Goal: Navigation & Orientation: Find specific page/section

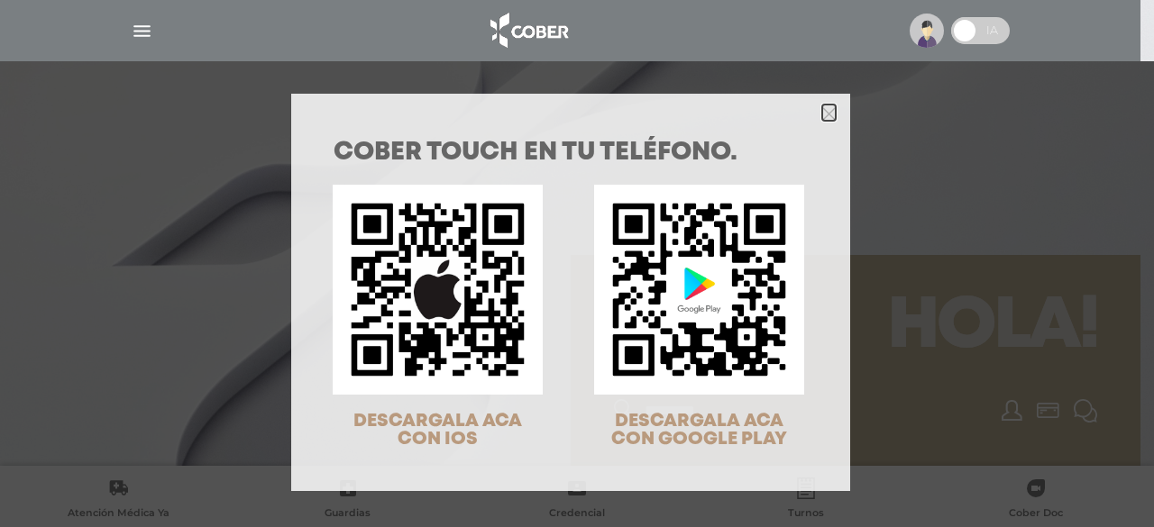
click at [822, 114] on icon "Close" at bounding box center [829, 114] width 14 height 14
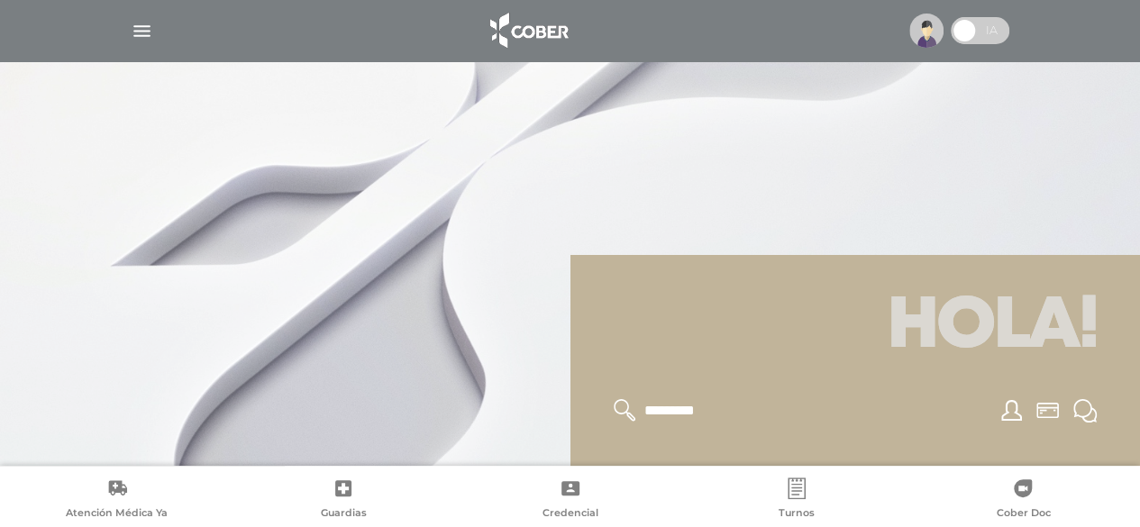
click at [151, 39] on img "button" at bounding box center [142, 31] width 23 height 23
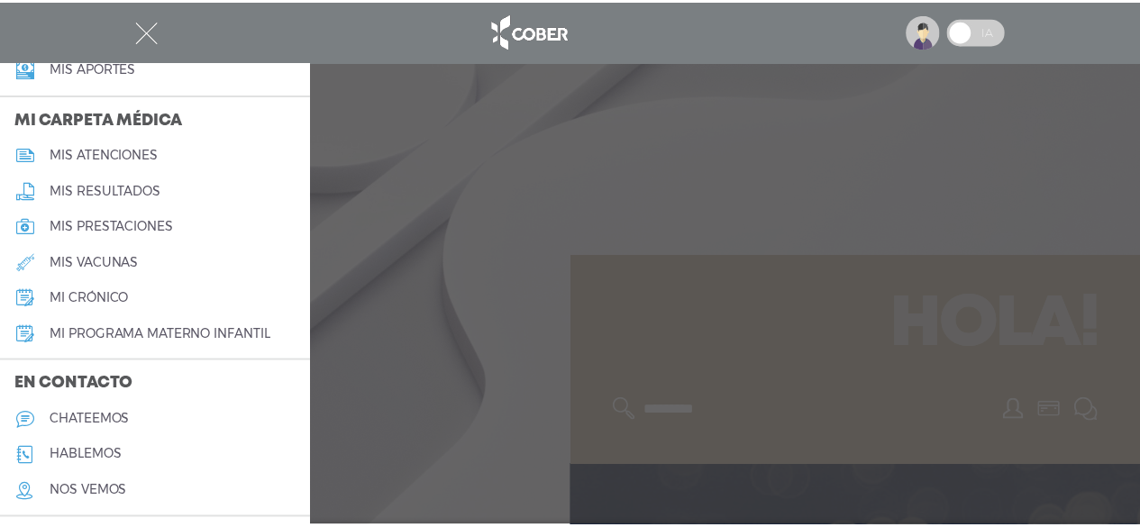
scroll to position [863, 0]
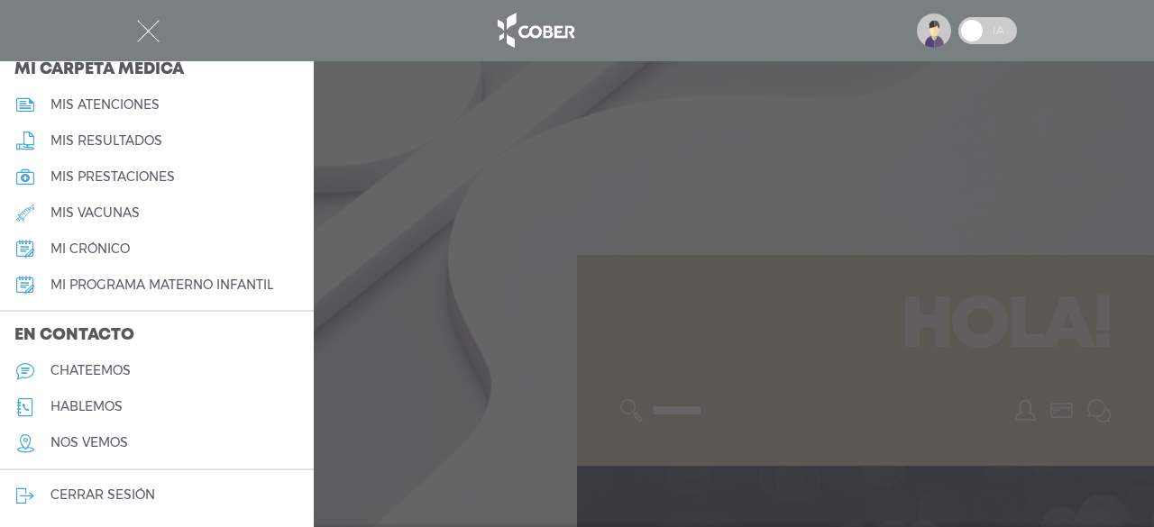
click at [404, 38] on div at bounding box center [576, 30] width 923 height 43
click at [151, 37] on img "button" at bounding box center [148, 31] width 23 height 23
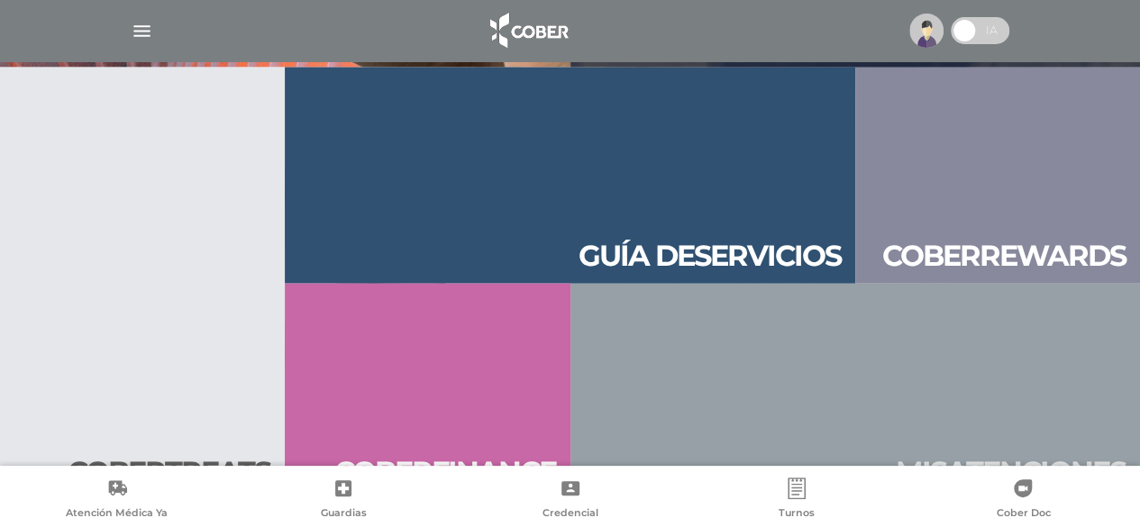
scroll to position [1911, 0]
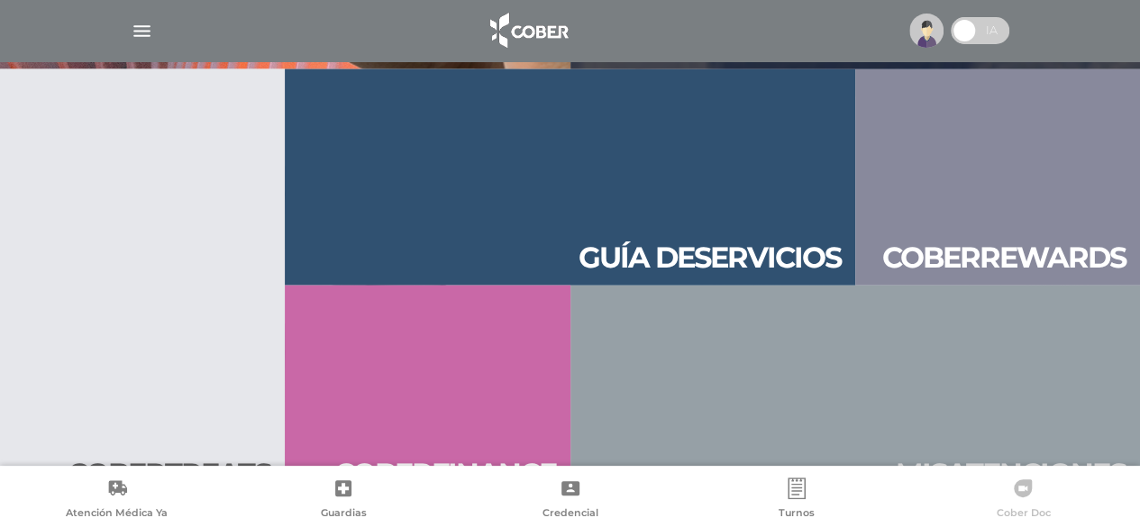
click at [952, 518] on link "Cober Doc" at bounding box center [1024, 501] width 226 height 46
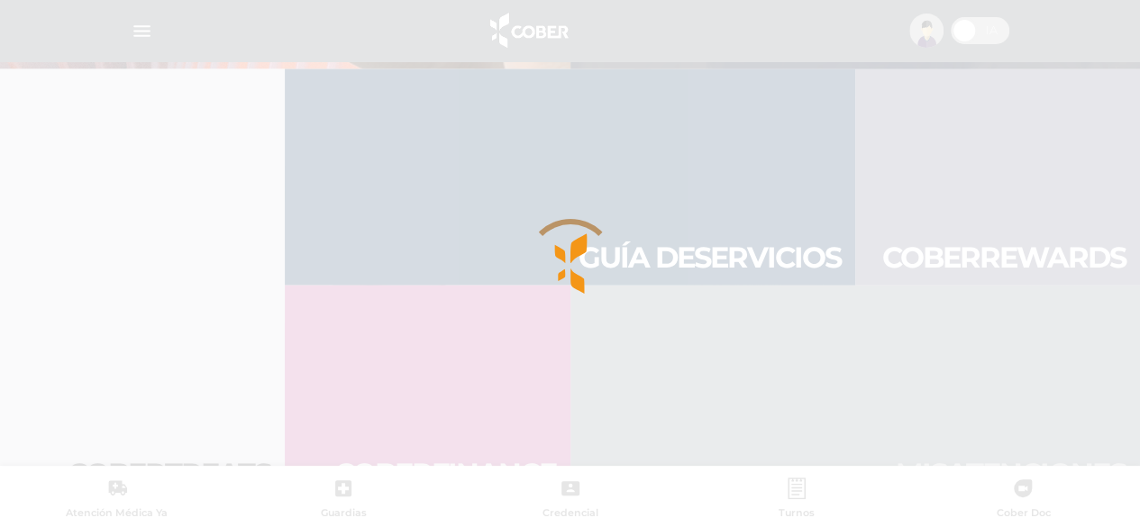
click at [141, 32] on div at bounding box center [570, 263] width 1140 height 527
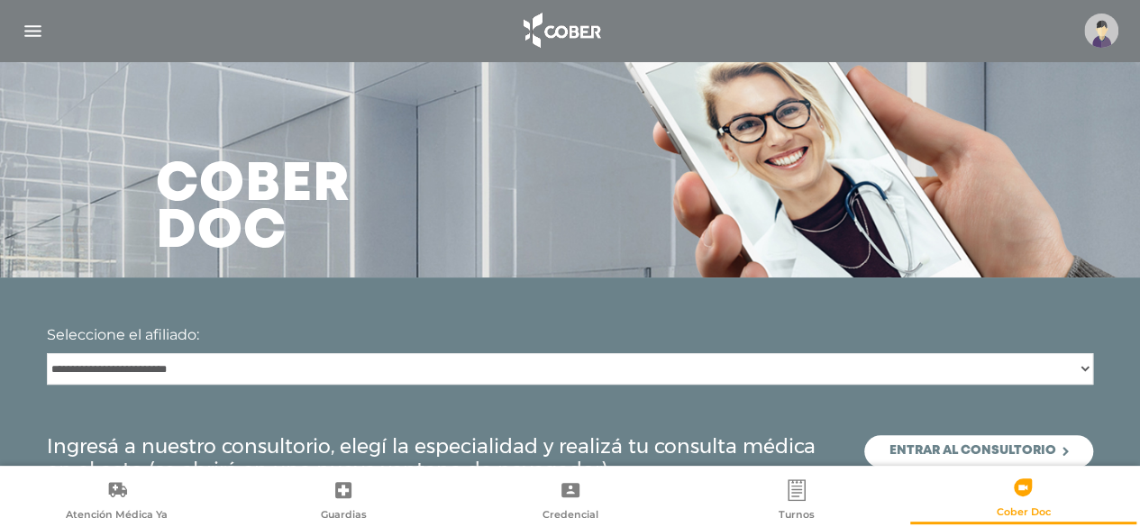
click at [34, 26] on img "button" at bounding box center [33, 31] width 23 height 23
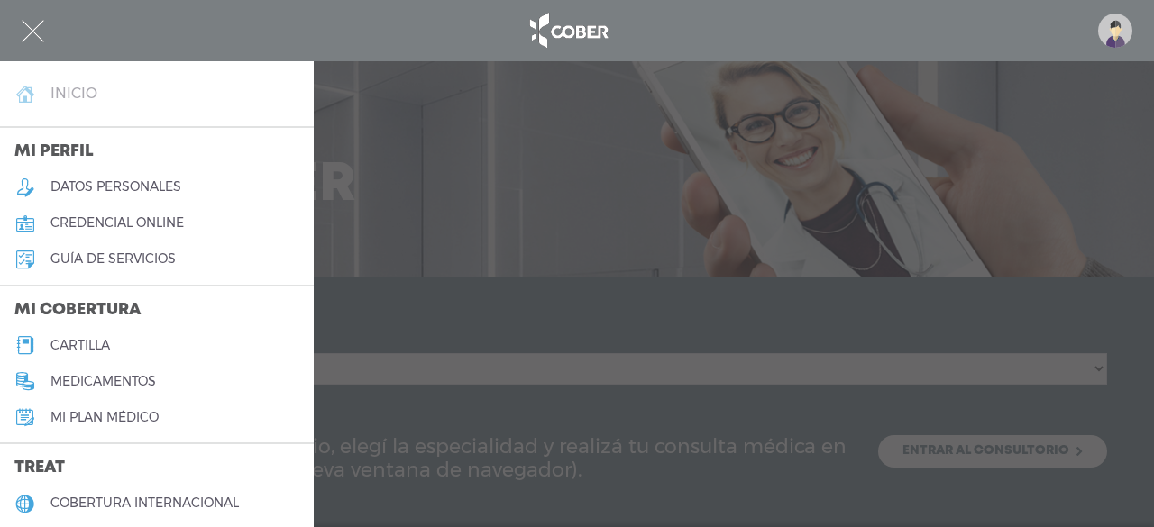
click at [60, 102] on link "inicio" at bounding box center [157, 94] width 314 height 36
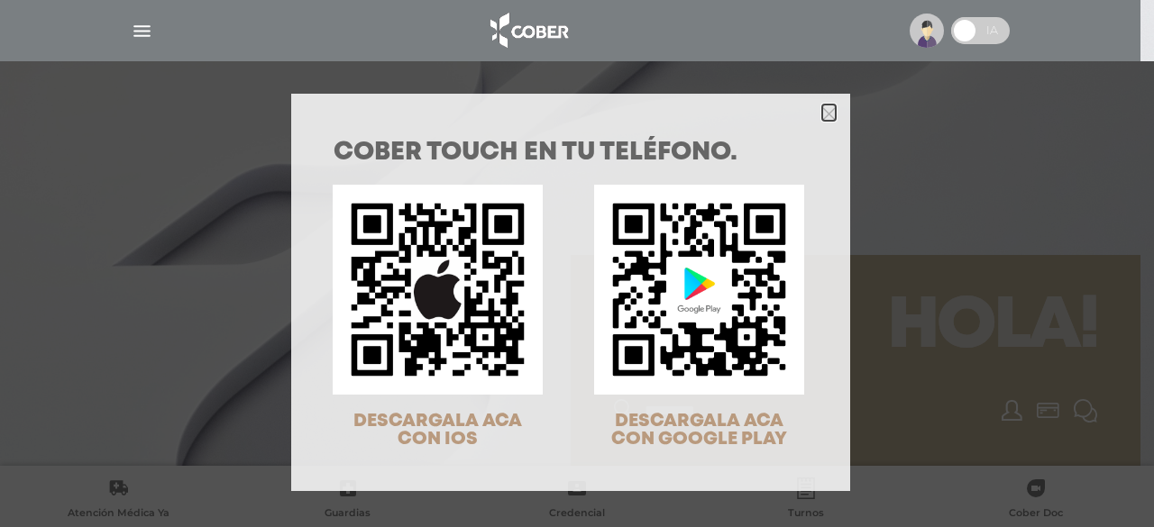
click at [822, 117] on icon "Close" at bounding box center [829, 114] width 14 height 14
